Goal: Find specific page/section: Find specific page/section

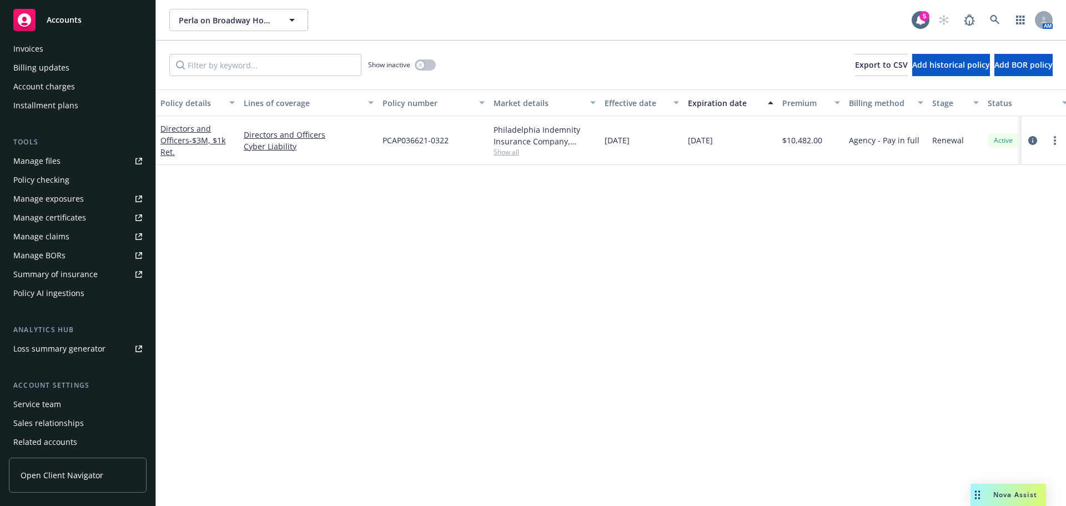
scroll to position [222, 0]
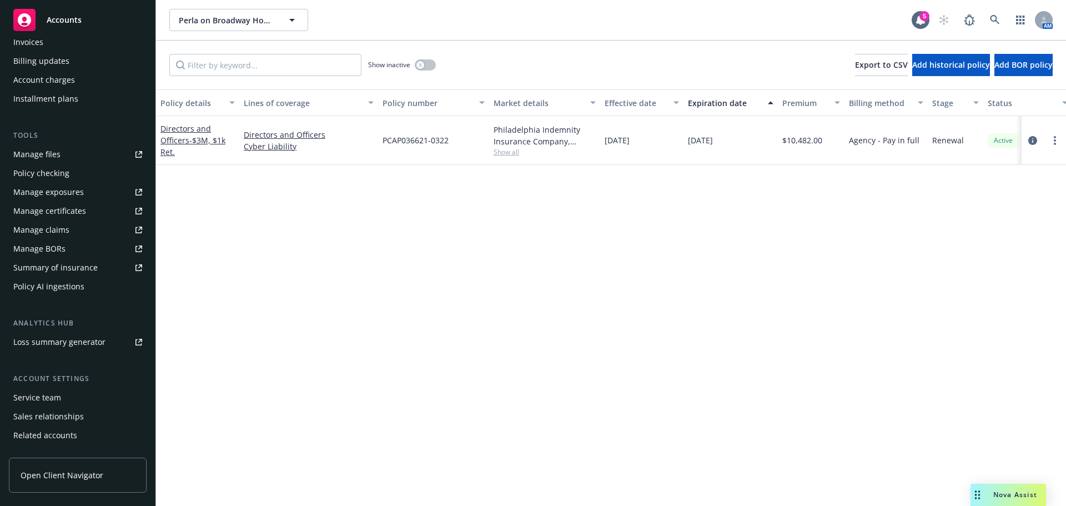
click at [55, 399] on div "Service team" at bounding box center [37, 398] width 48 height 18
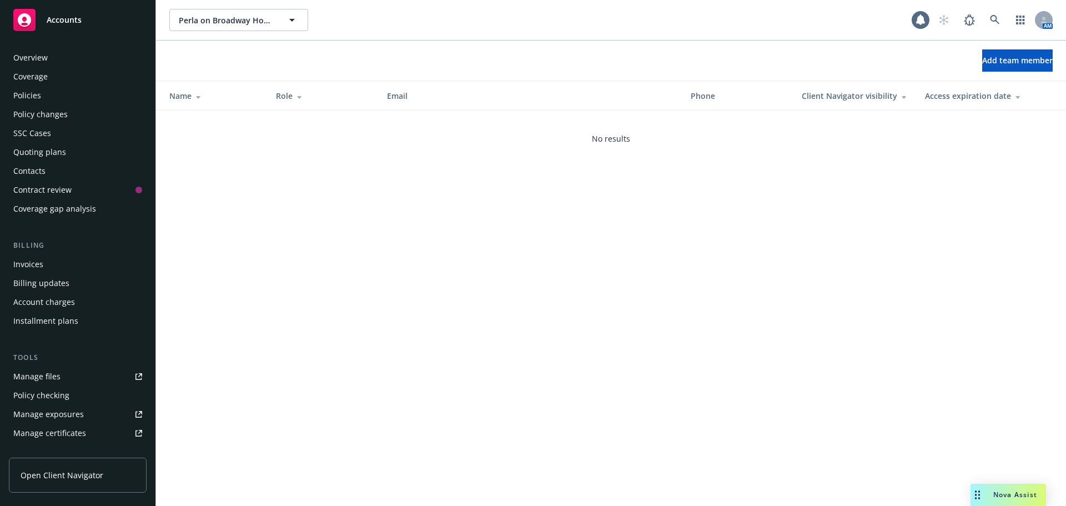
scroll to position [255, 0]
